Goal: Information Seeking & Learning: Learn about a topic

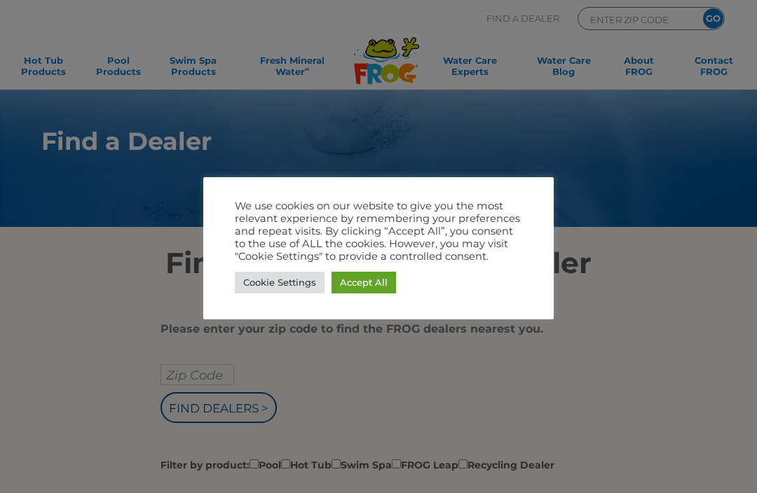
click at [282, 277] on link "Cookie Settings" at bounding box center [280, 283] width 90 height 22
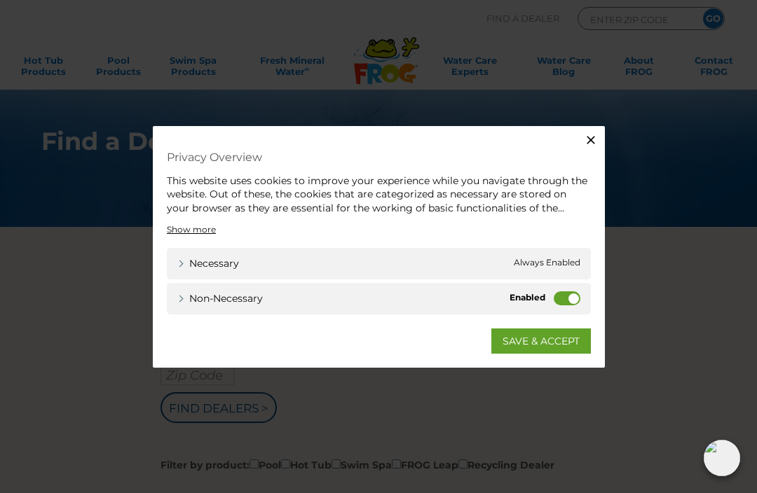
click at [589, 136] on icon "button" at bounding box center [591, 139] width 14 height 14
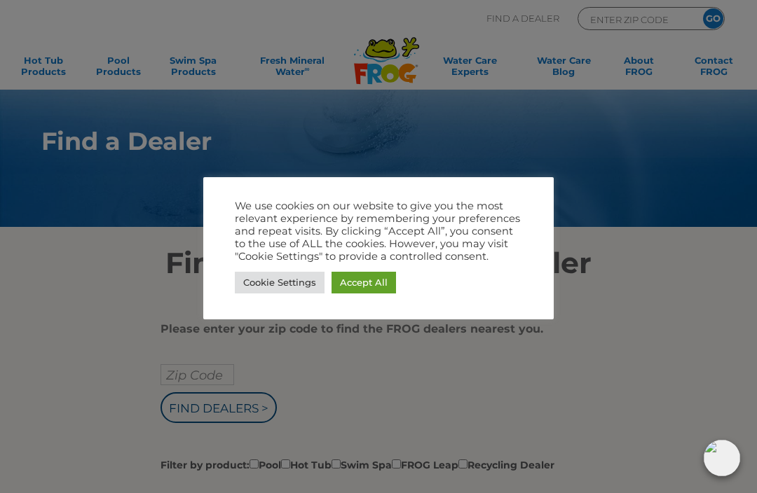
click at [372, 281] on link "Accept All" at bounding box center [363, 283] width 64 height 22
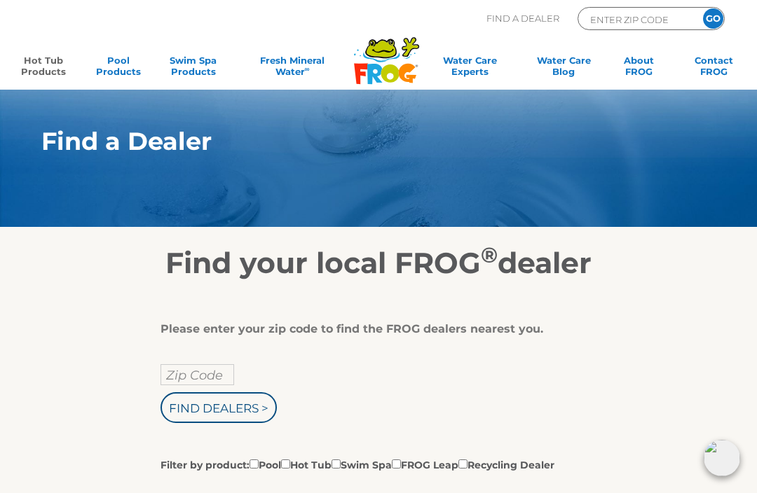
click at [45, 57] on link "Hot Tub Products" at bounding box center [43, 69] width 58 height 28
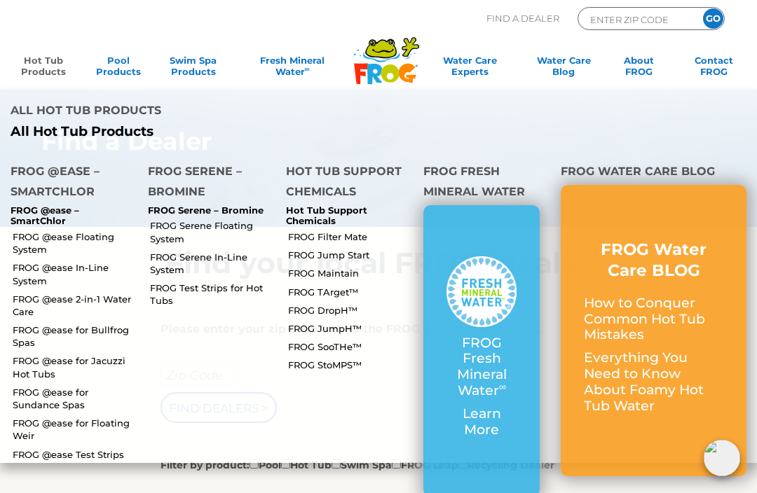
click at [72, 293] on link "FROG @ease 2-in-1 Water Care" at bounding box center [75, 305] width 125 height 25
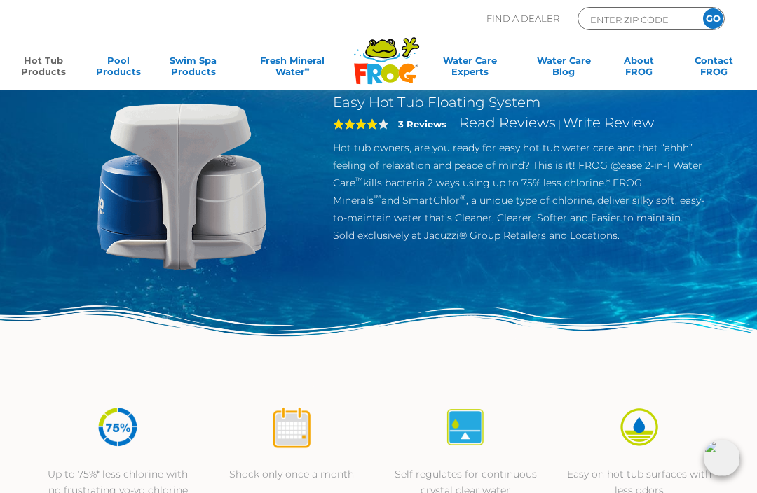
scroll to position [81, 0]
